Goal: Navigation & Orientation: Find specific page/section

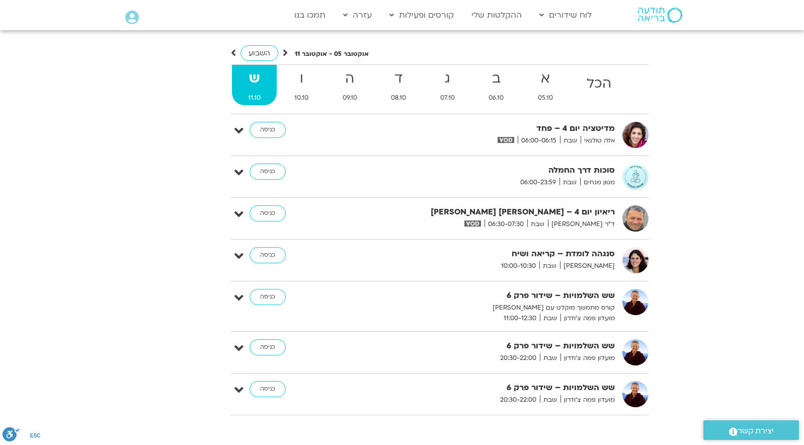
scroll to position [2525, 0]
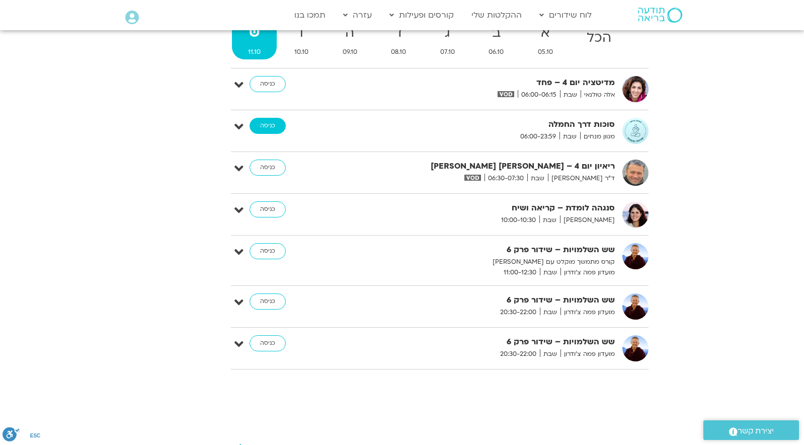
click at [274, 118] on link "כניסה" at bounding box center [268, 126] width 36 height 16
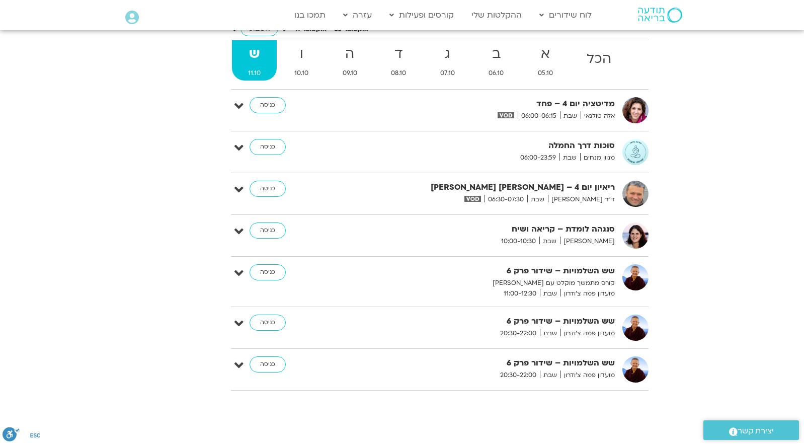
scroll to position [2538, 0]
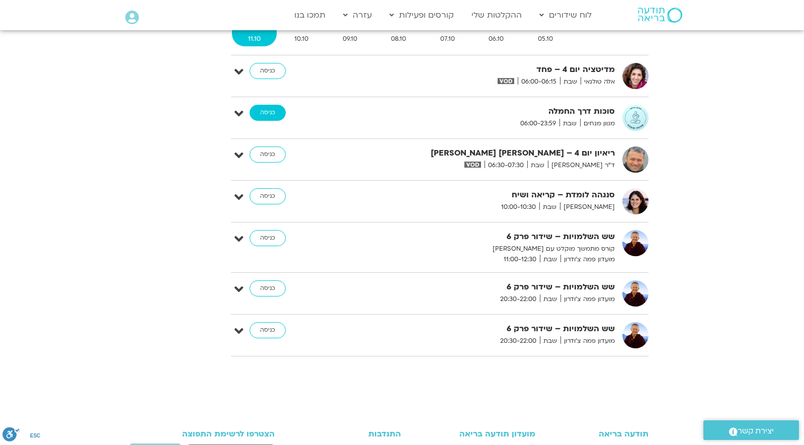
click at [263, 105] on link "כניסה" at bounding box center [268, 113] width 36 height 16
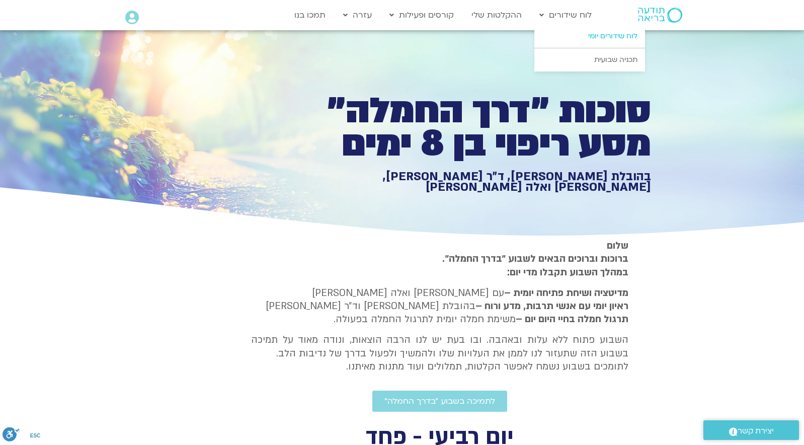
click at [600, 32] on link "לוח שידורים יומי" at bounding box center [589, 36] width 111 height 23
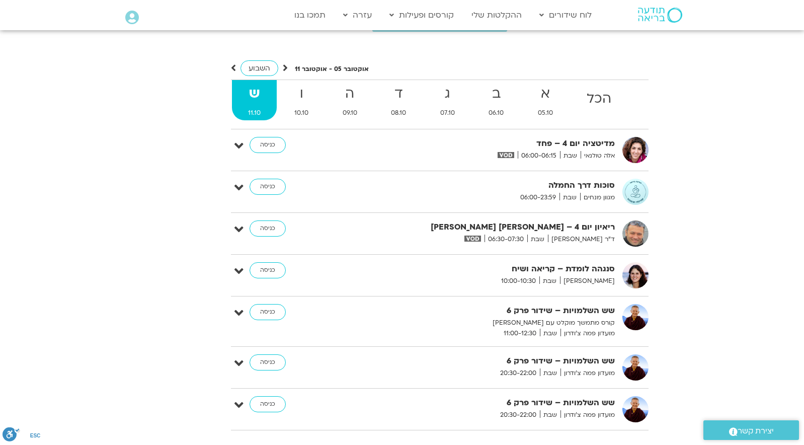
scroll to position [2475, 0]
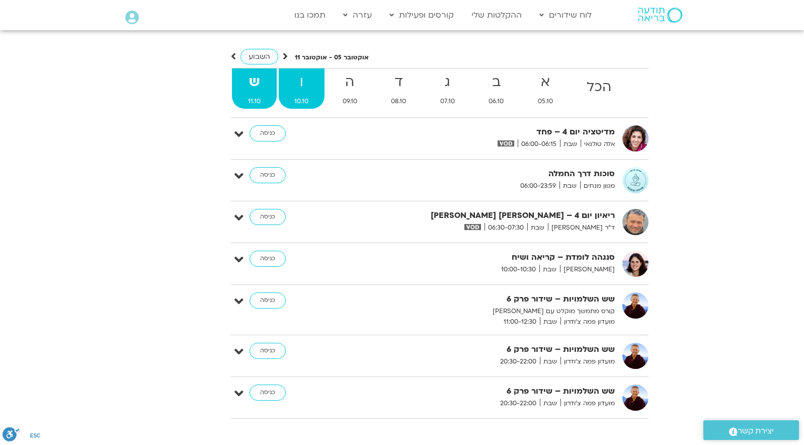
click at [314, 81] on link "ו 10.10" at bounding box center [302, 88] width 46 height 40
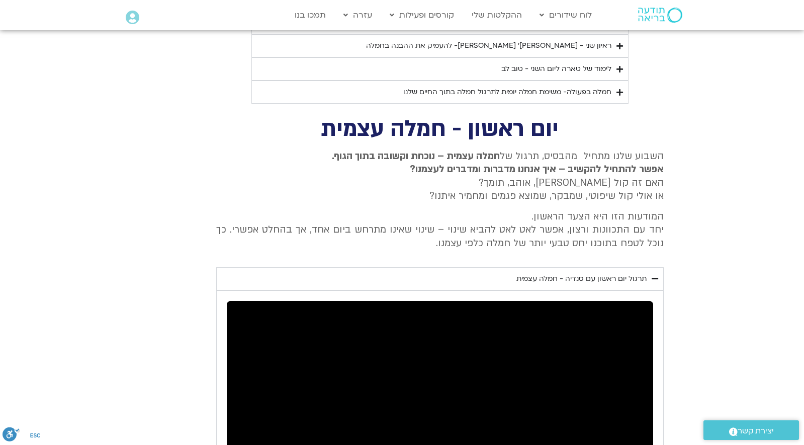
scroll to position [1645, 0]
